Goal: Complete application form

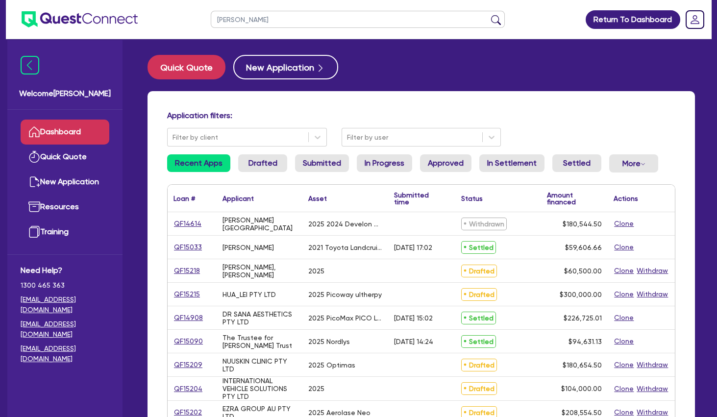
type input "[PERSON_NAME]"
click at [488, 15] on button "submit" at bounding box center [496, 22] width 16 height 14
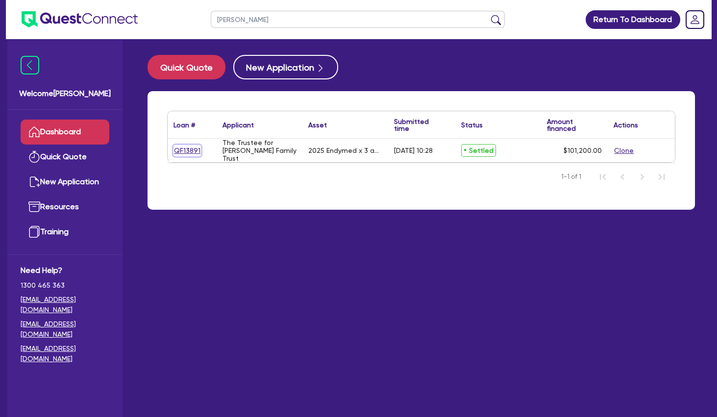
click at [194, 149] on link "QF13891" at bounding box center [186, 150] width 27 height 11
select select "TERTIARY_ASSETS"
select select "BEAUTY_EQUIPMENT"
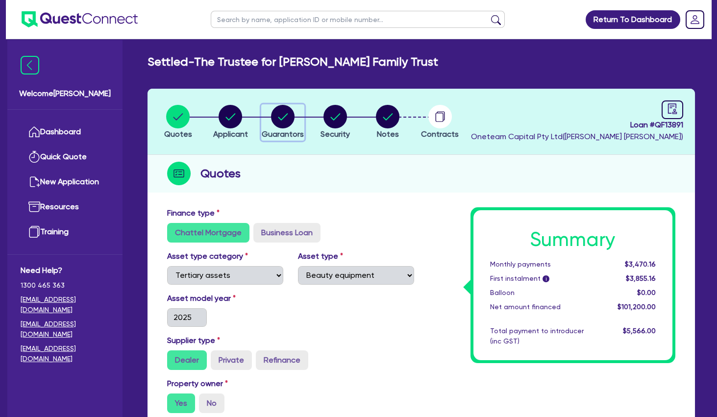
click at [278, 121] on circle "button" at bounding box center [283, 117] width 24 height 24
select select "MRS"
select select "QLD"
select select "MARRIED"
select select "PROPERTY"
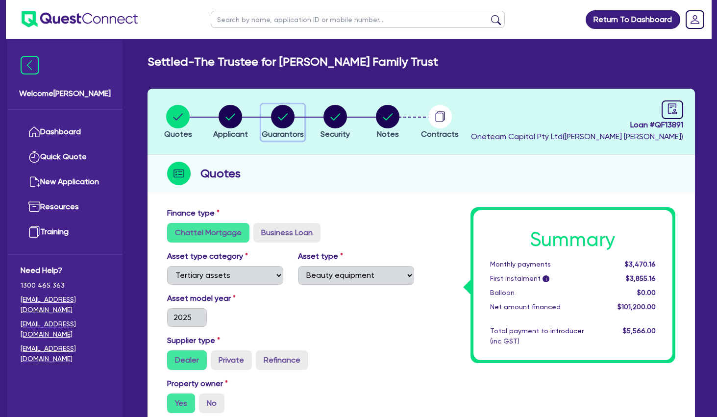
select select "VEHICLE"
select select "CASH"
select select "HOUSEHOLD_PERSONAL"
select select "OTHER"
select select "INVESTMENT_PROPERTY"
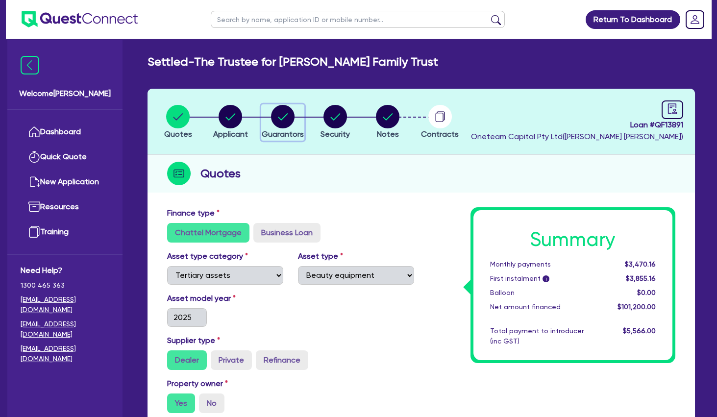
select select "INVESTMENT_PROPERTY"
select select "EQUIPMENT"
select select "INVESTMENT_PROPERTY"
select select "MORTGAGE"
select select "EQUIPMENT_LOAN"
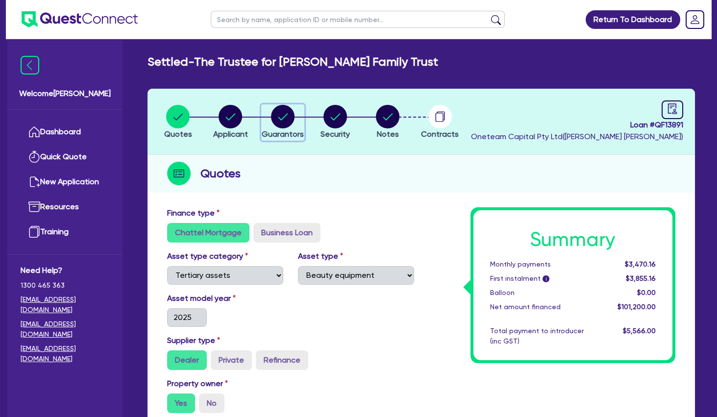
select select "INVESTMENT_PROPERTY_LOAN"
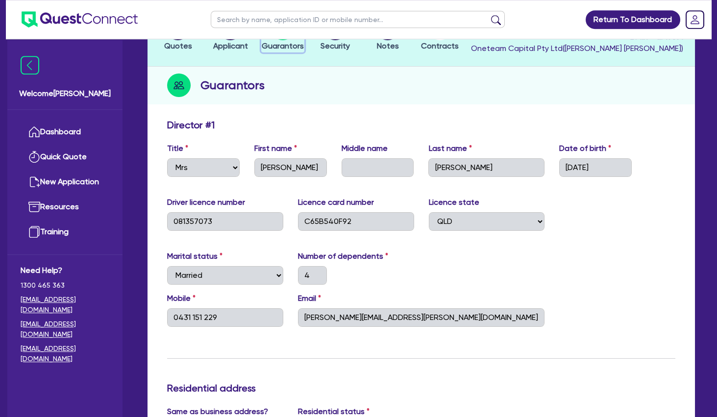
scroll to position [106, 0]
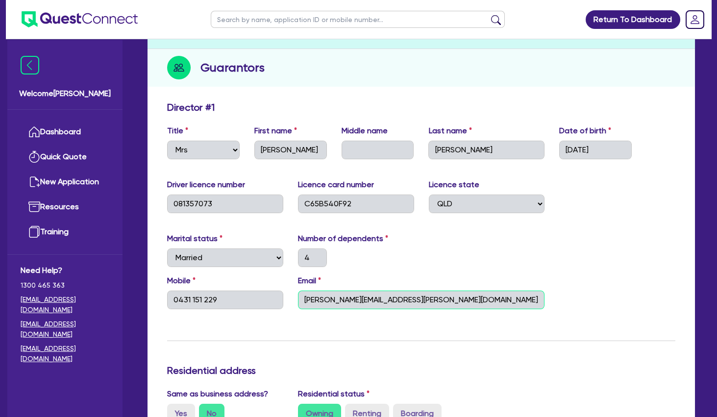
click at [356, 308] on input "[PERSON_NAME][EMAIL_ADDRESS][PERSON_NAME][DOMAIN_NAME]" at bounding box center [421, 299] width 247 height 19
